Goal: Check status

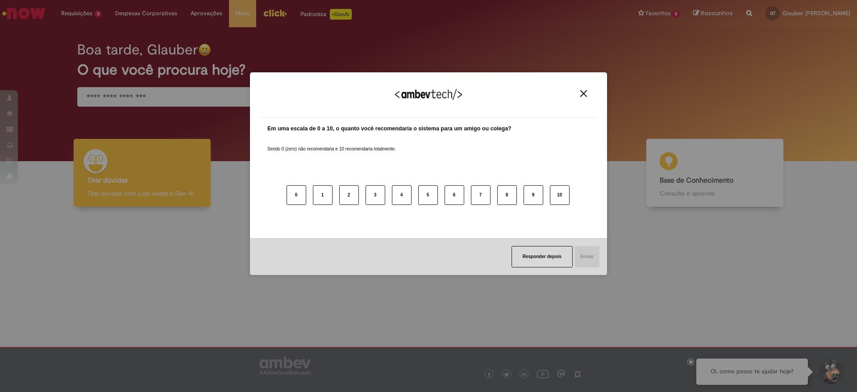
click at [94, 83] on body "Pular para o conteúdo da página Requisições 3 Exibir Todas as Solicitações Soli…" at bounding box center [428, 196] width 857 height 392
click at [587, 94] on img "Close" at bounding box center [584, 93] width 7 height 7
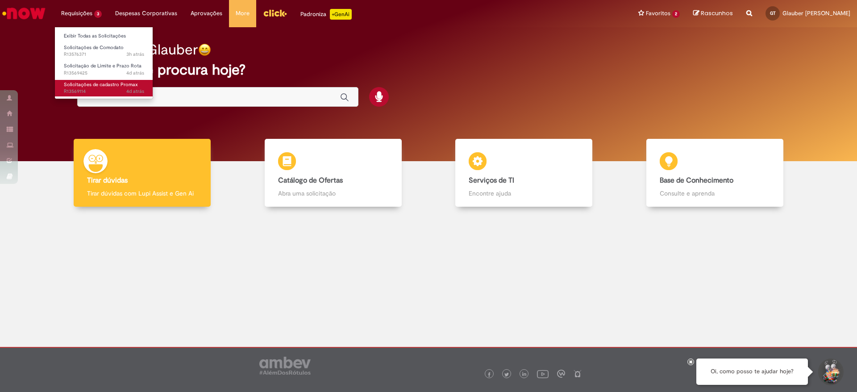
click at [101, 88] on span "Solicitações de cadastro Promax" at bounding box center [101, 84] width 74 height 7
click at [67, 88] on span "4d atrás 4 dias atrás R13569114" at bounding box center [104, 91] width 80 height 7
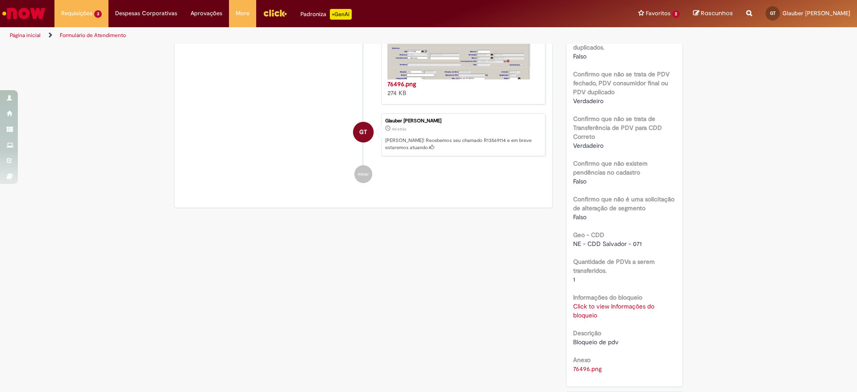
scroll to position [402, 0]
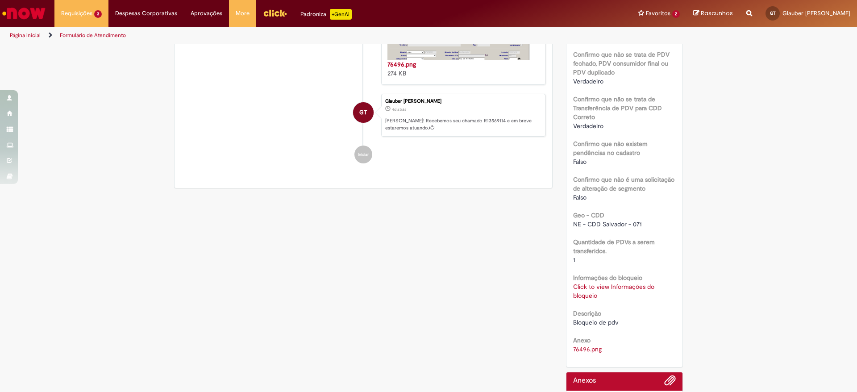
click at [590, 283] on link "Click to view Informações do bloqueio" at bounding box center [613, 291] width 81 height 17
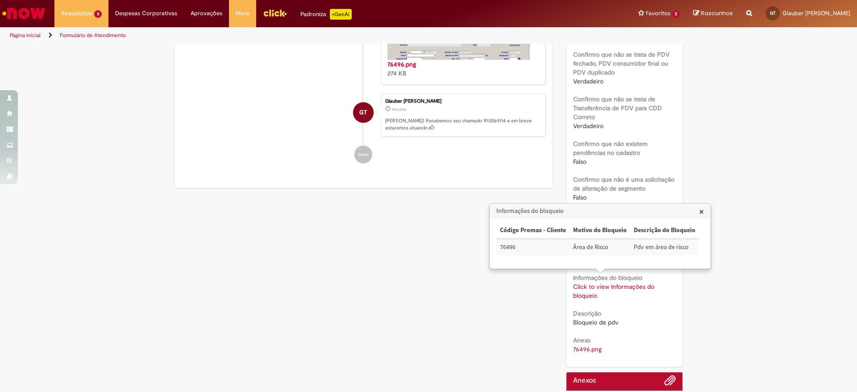
click at [510, 247] on td "76496" at bounding box center [533, 247] width 73 height 17
copy td "76496"
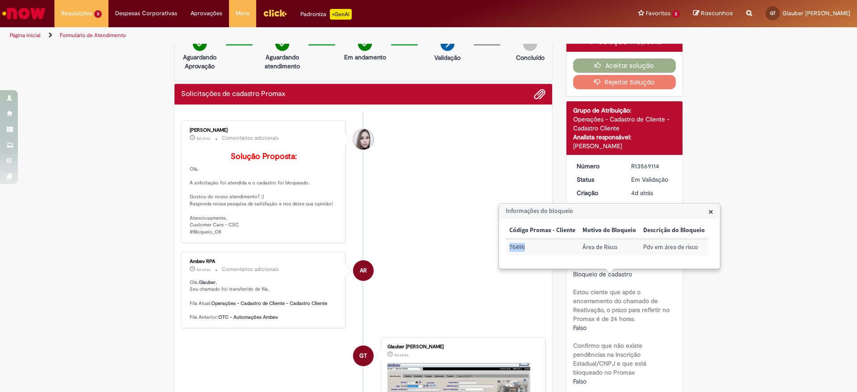
scroll to position [0, 0]
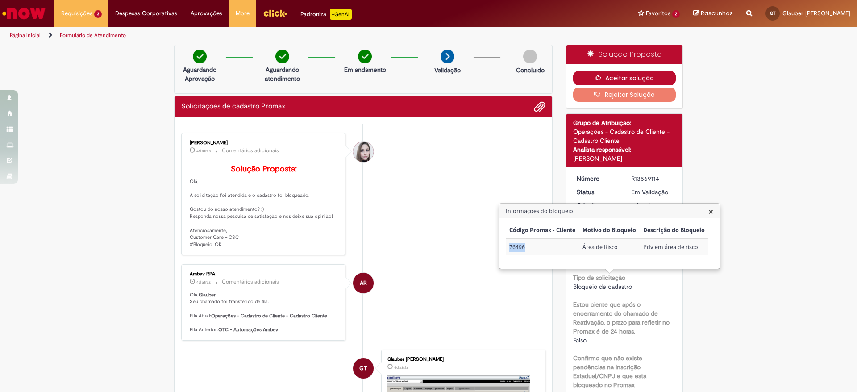
click at [645, 72] on button "Aceitar solução" at bounding box center [624, 78] width 103 height 14
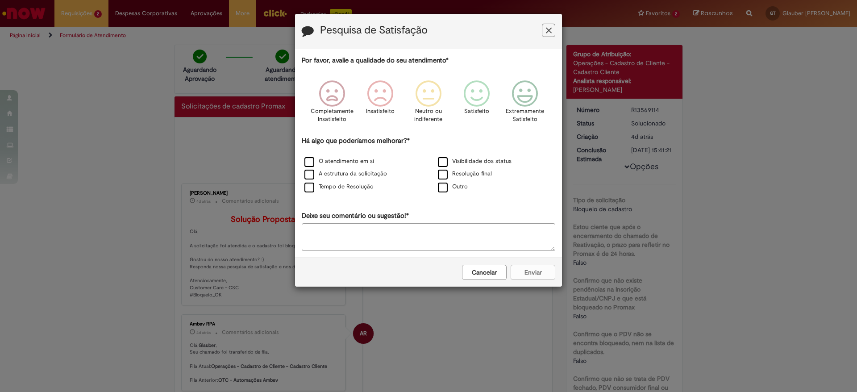
click at [551, 32] on icon "Feedback" at bounding box center [549, 30] width 6 height 9
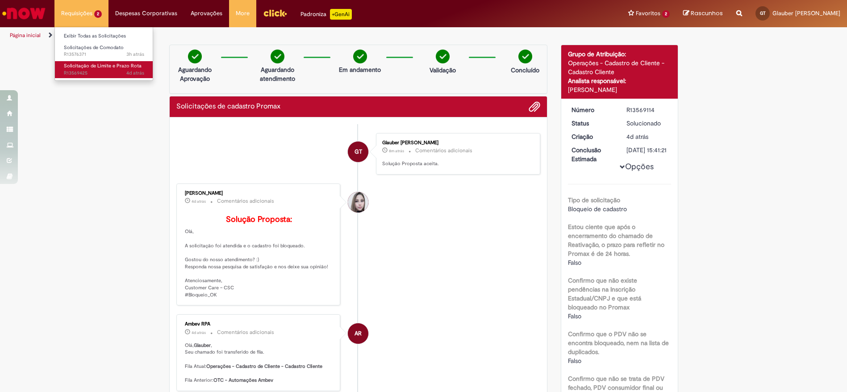
click at [99, 66] on span "Solicitação de Limite e Prazo Rota" at bounding box center [103, 66] width 78 height 7
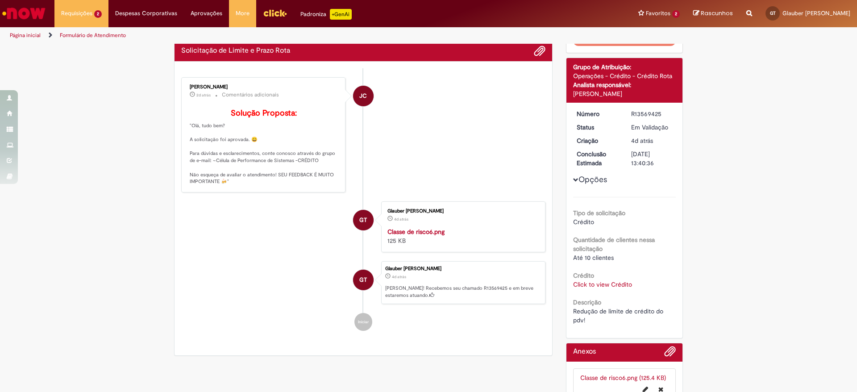
scroll to position [134, 0]
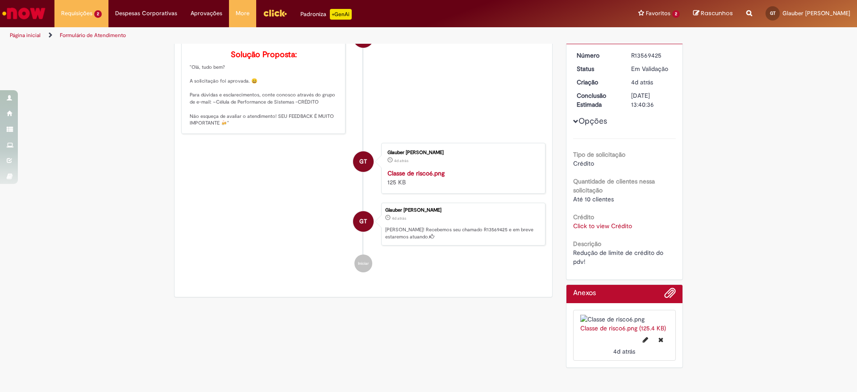
click at [607, 222] on link "Click to view Crédito" at bounding box center [602, 226] width 59 height 8
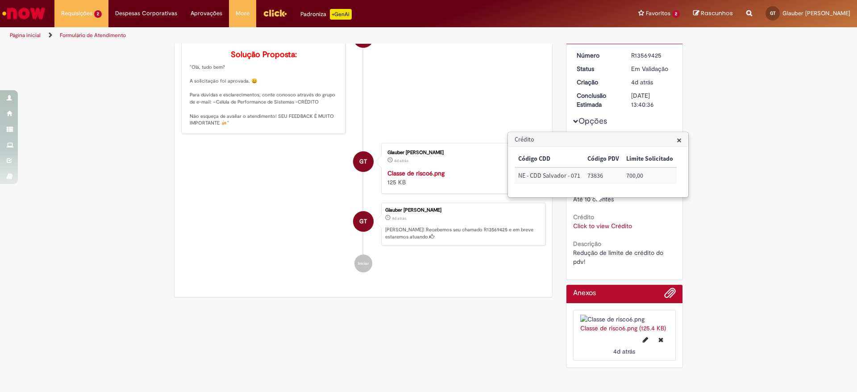
click at [600, 175] on td "73836" at bounding box center [603, 175] width 39 height 17
copy td "73836"
click at [678, 144] on span "×" at bounding box center [679, 140] width 5 height 12
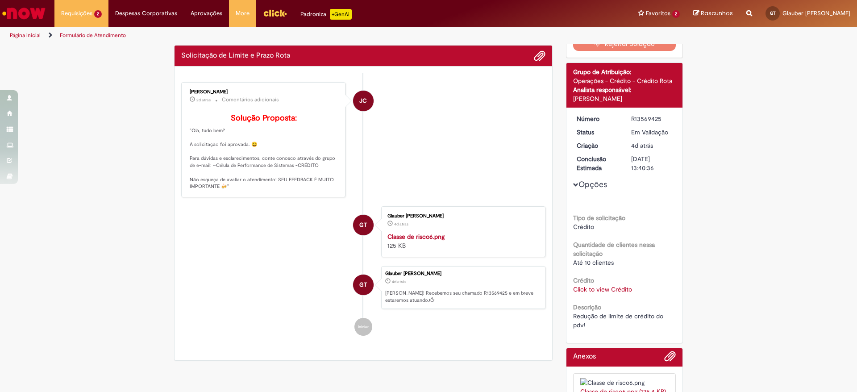
scroll to position [0, 0]
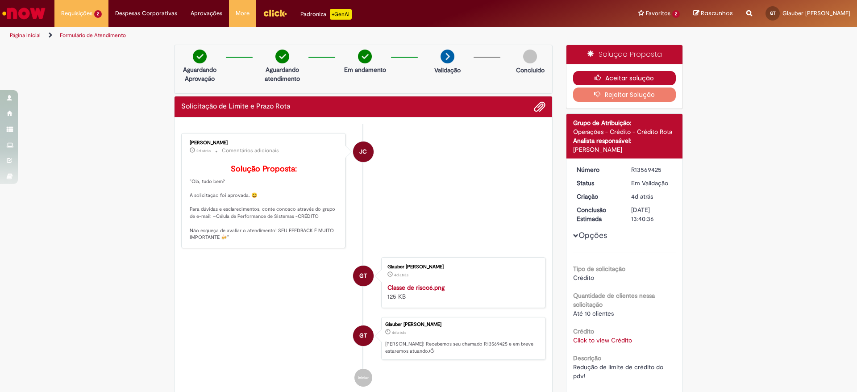
click at [632, 73] on button "Aceitar solução" at bounding box center [624, 78] width 103 height 14
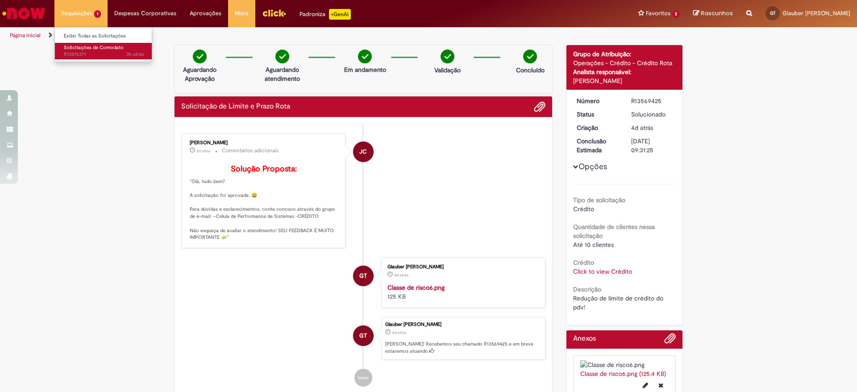
click at [84, 48] on span "Solicitações de Comodato" at bounding box center [94, 47] width 60 height 7
